Goal: Browse casually

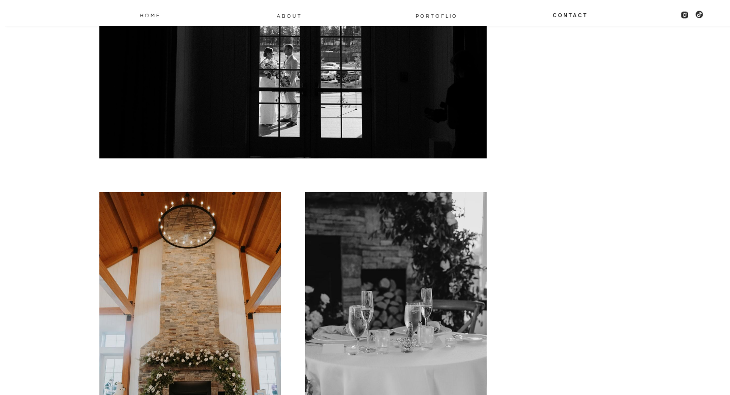
scroll to position [12881, 0]
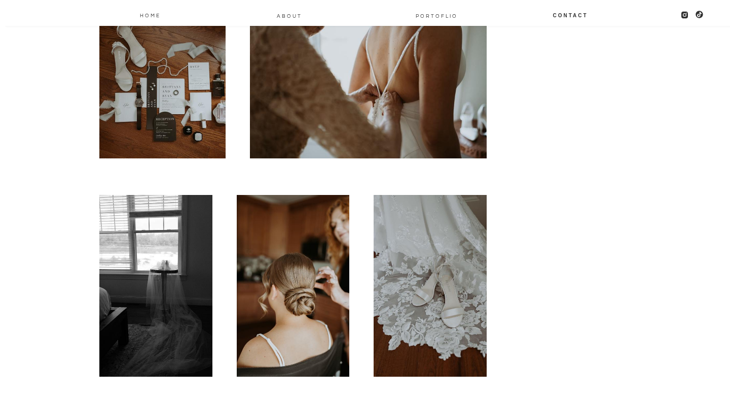
scroll to position [989, 0]
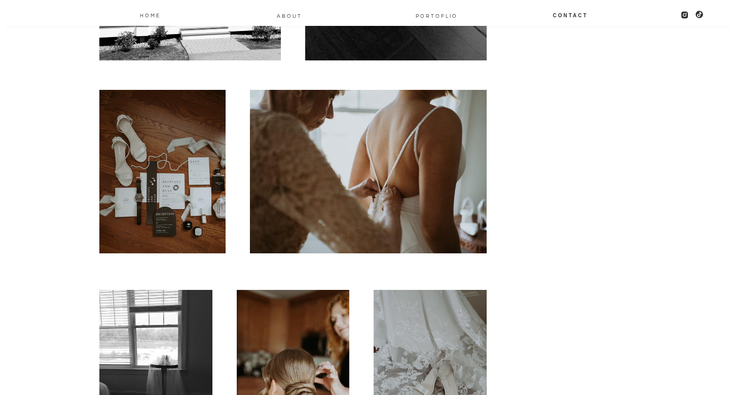
click at [190, 136] on img at bounding box center [162, 169] width 126 height 168
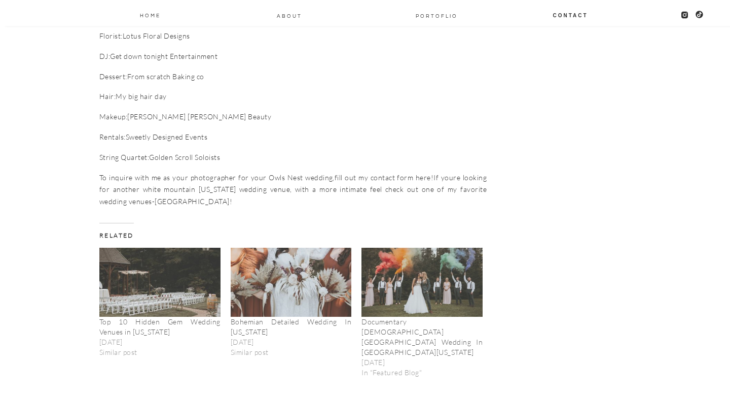
scroll to position [13477, 0]
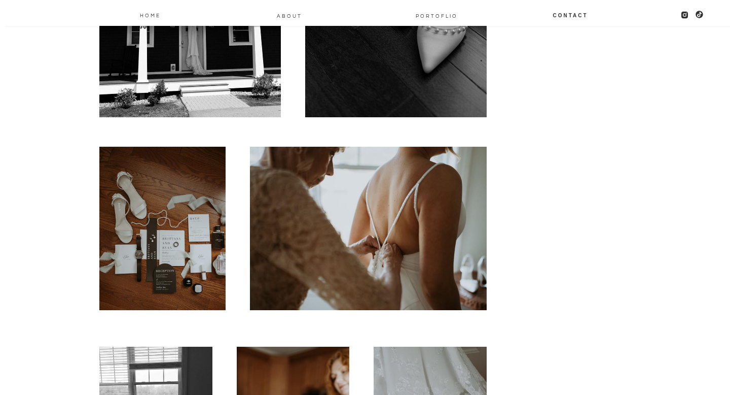
scroll to position [930, 0]
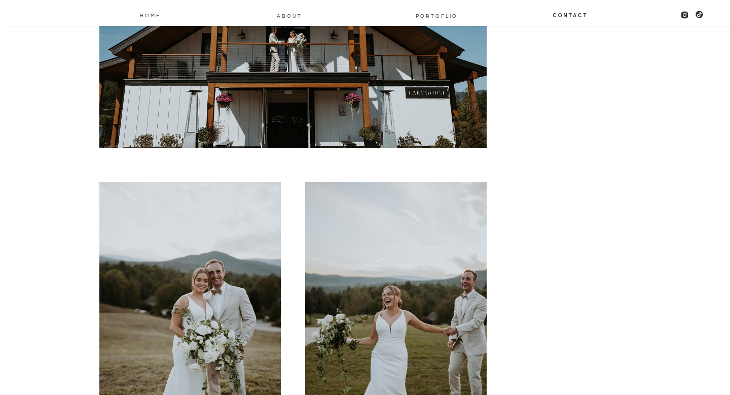
scroll to position [10631, 0]
